Goal: Information Seeking & Learning: Find specific page/section

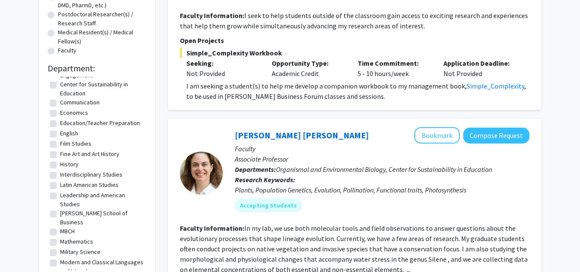
scroll to position [24, 0]
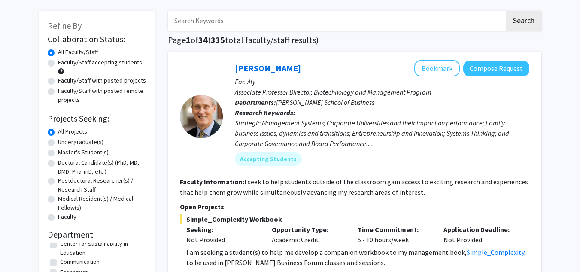
scroll to position [0, 0]
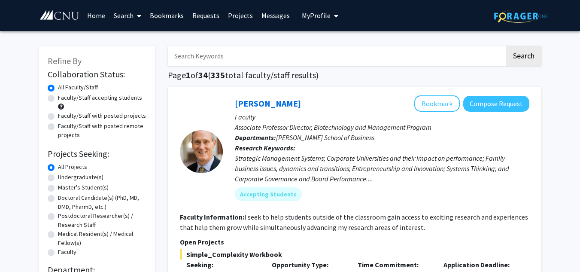
click at [266, 54] on input "Search Keywords" at bounding box center [336, 56] width 337 height 20
type input "chemistry"
click at [528, 53] on button "Search" at bounding box center [523, 56] width 35 height 20
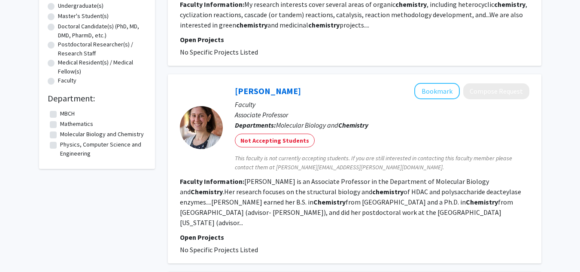
scroll to position [199, 0]
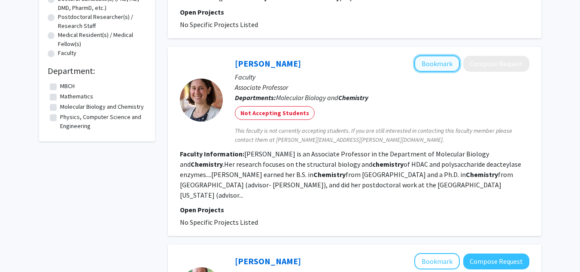
click at [436, 60] on button "Bookmark" at bounding box center [436, 63] width 45 height 16
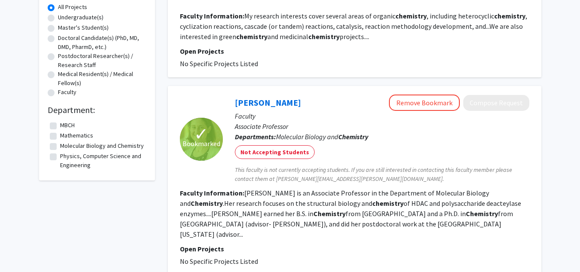
scroll to position [0, 0]
